Goal: Communication & Community: Answer question/provide support

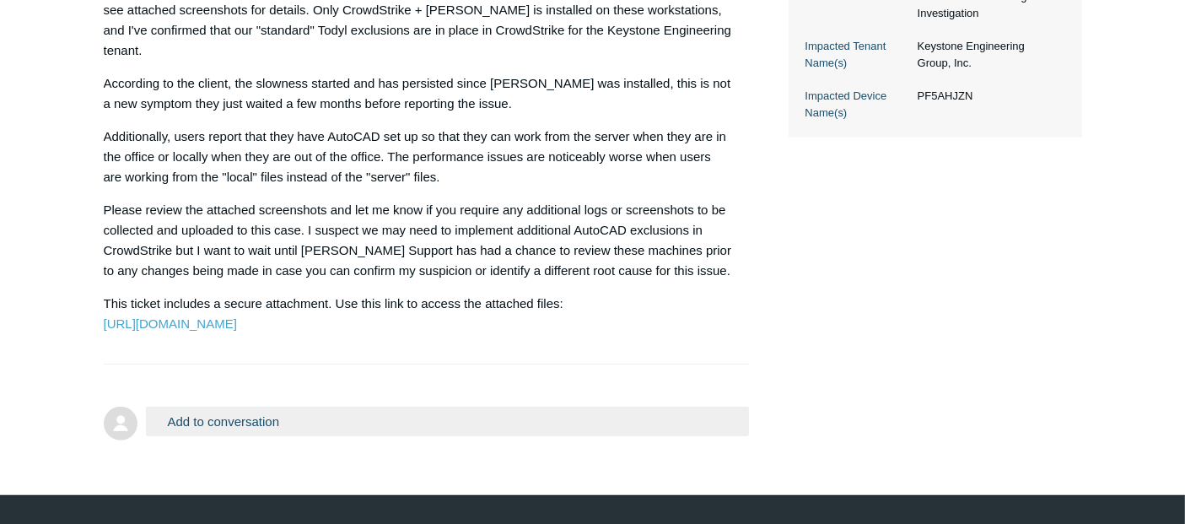
scroll to position [619, 0]
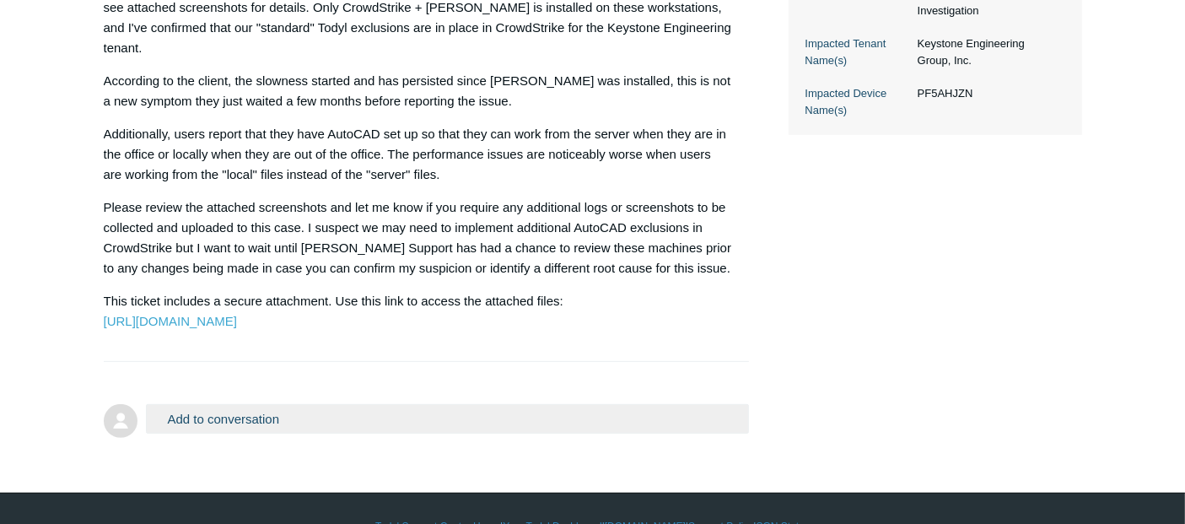
click at [229, 404] on button "Add to conversation" at bounding box center [448, 419] width 604 height 30
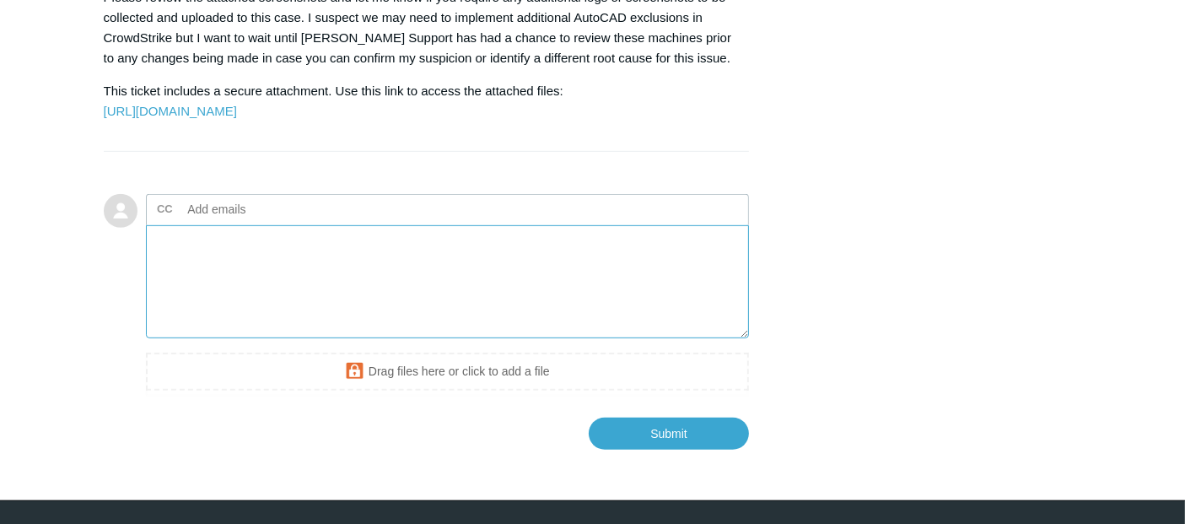
scroll to position [850, 0]
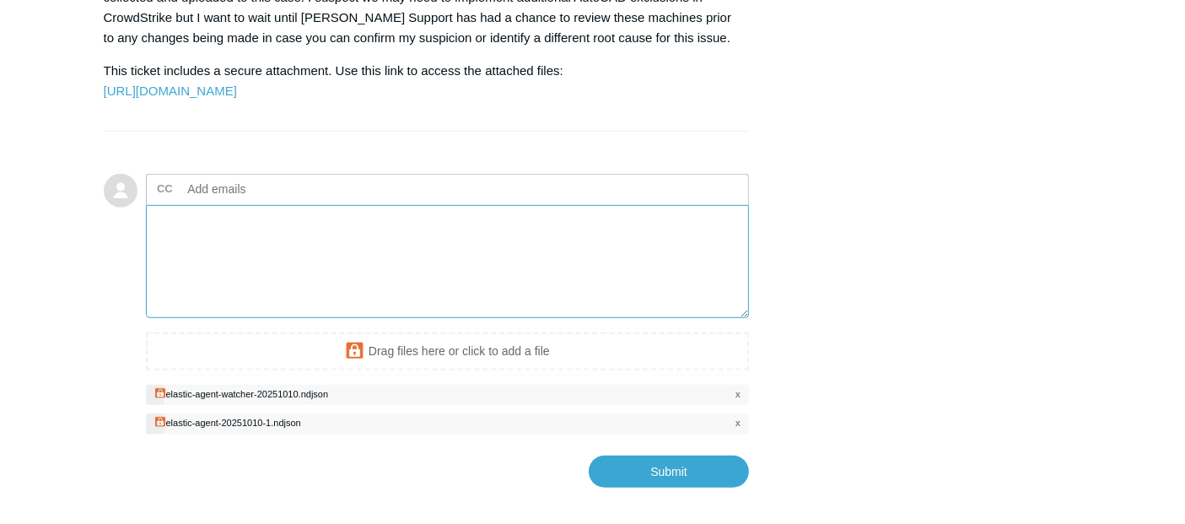
click at [373, 248] on textarea "Add your reply" at bounding box center [448, 262] width 604 height 114
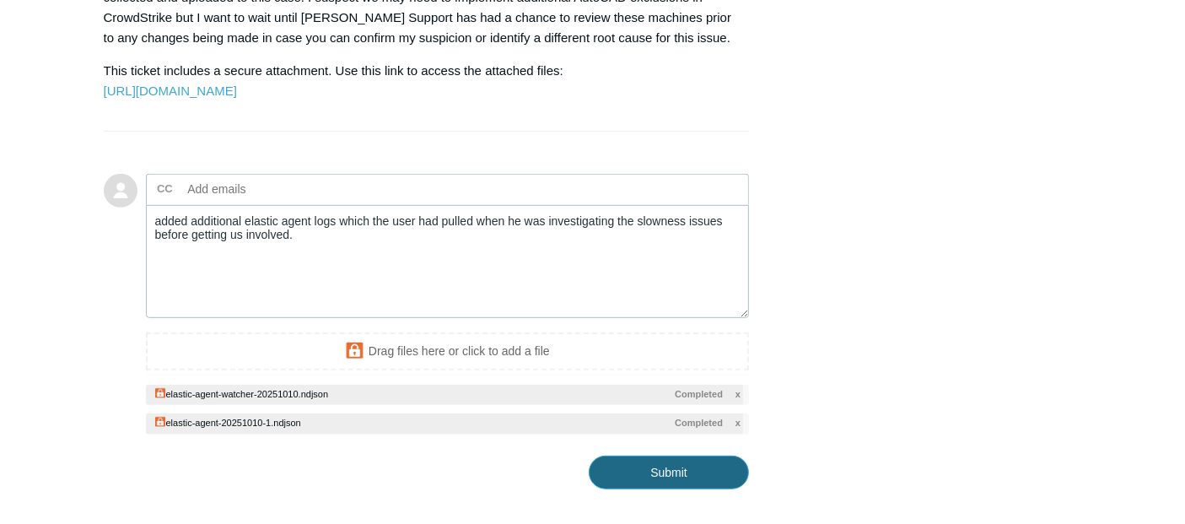
click at [663, 456] on input "Submit" at bounding box center [669, 473] width 160 height 34
type textarea "added additional elastic agent logs which the user had pulled when he was inves…"
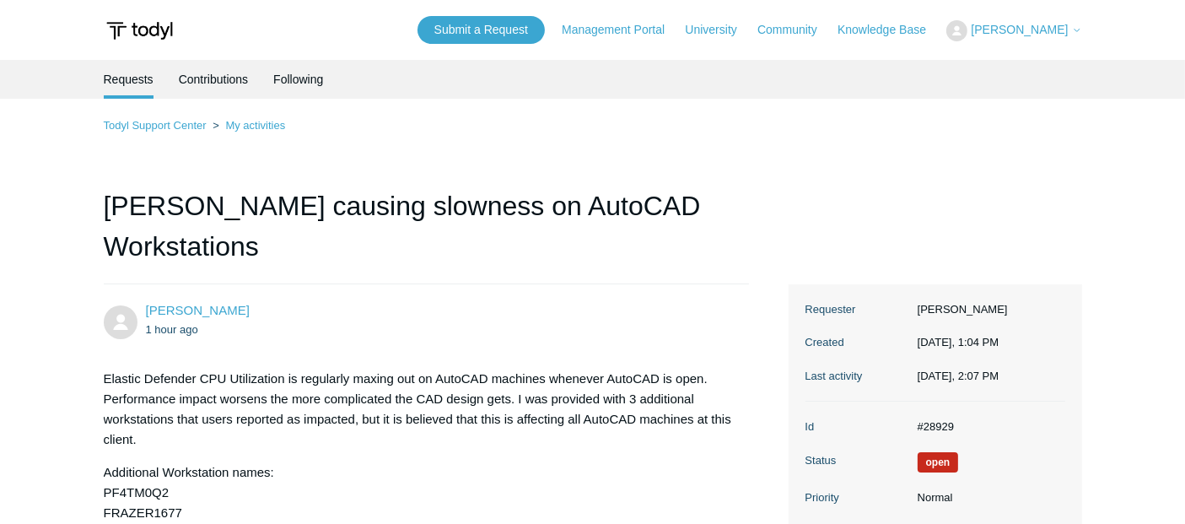
click at [942, 418] on dd "#28929" at bounding box center [988, 426] width 156 height 17
copy dd "28929"
